Goal: Task Accomplishment & Management: Manage account settings

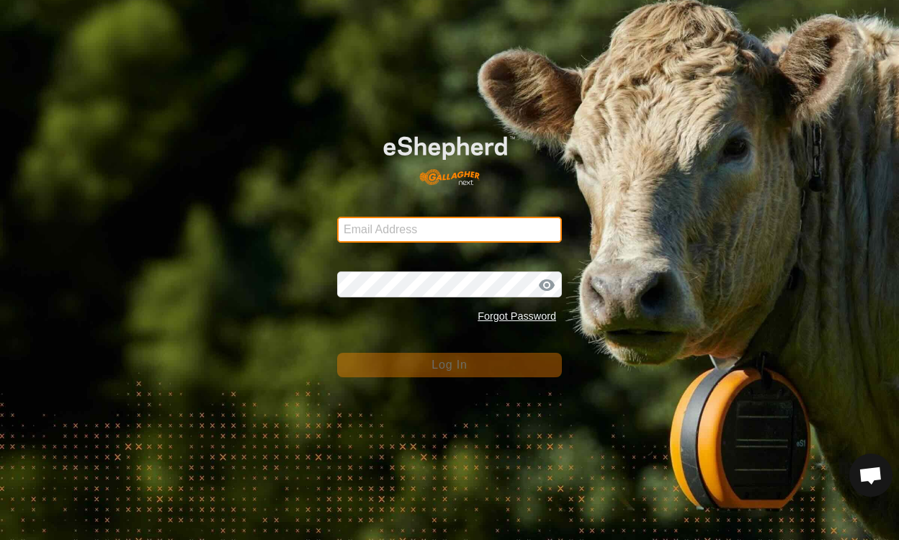
type input "[EMAIL_ADDRESS][DOMAIN_NAME]"
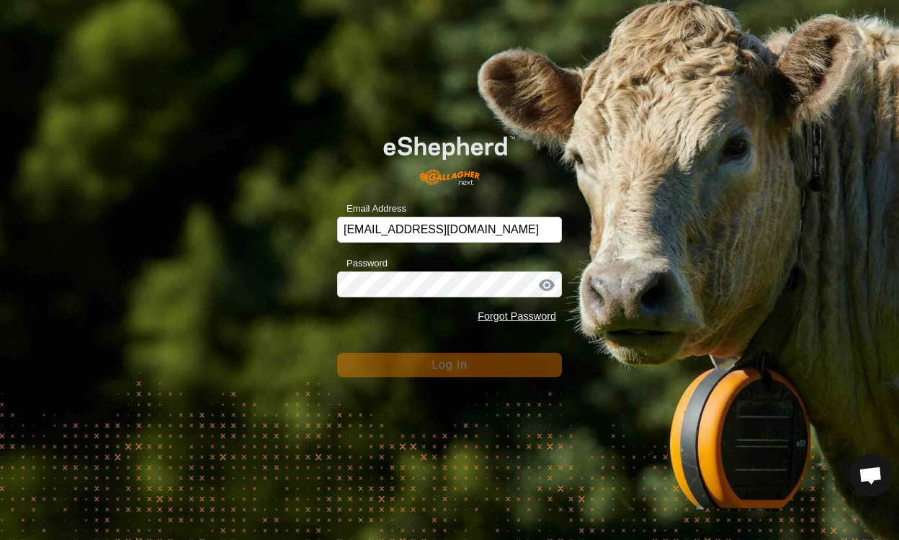
click at [466, 364] on span "Log In" at bounding box center [449, 365] width 35 height 12
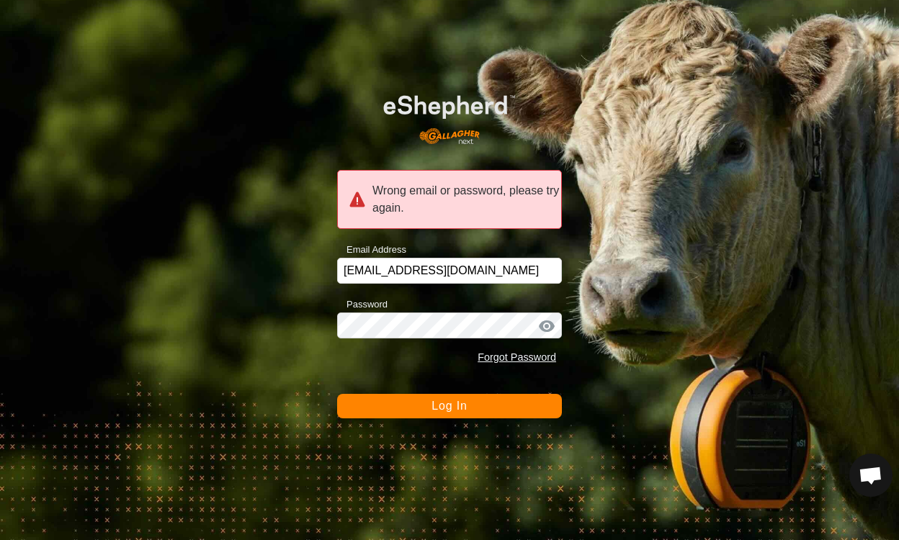
click at [545, 333] on div at bounding box center [547, 326] width 22 height 14
click at [442, 416] on button "Log In" at bounding box center [449, 406] width 225 height 25
